Goal: Find specific page/section: Find specific page/section

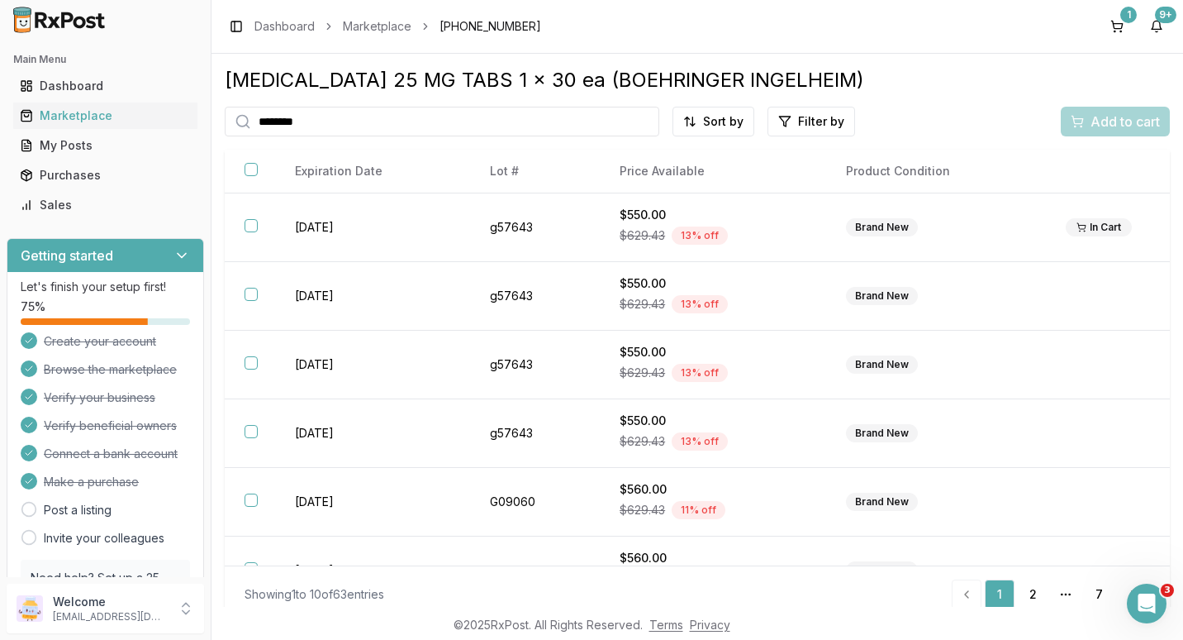
click at [638, 119] on input "********" at bounding box center [442, 122] width 435 height 30
type input "*********"
click at [642, 124] on input "*********" at bounding box center [442, 122] width 435 height 30
type input "****"
